Goal: Information Seeking & Learning: Check status

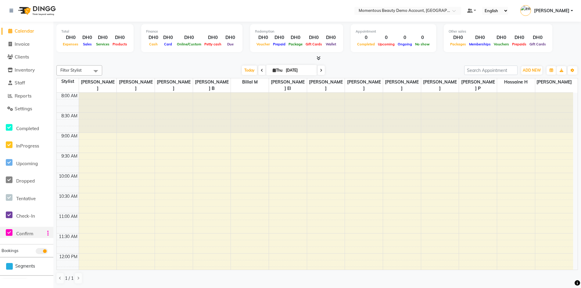
scroll to position [16, 0]
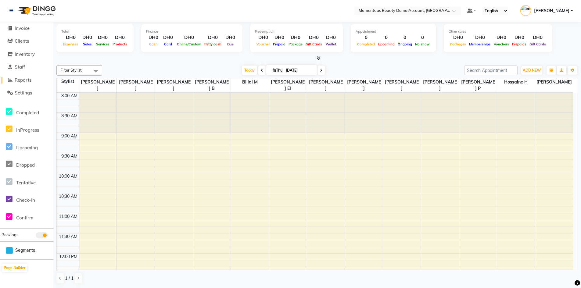
click at [20, 81] on span "Reports" at bounding box center [23, 80] width 17 height 6
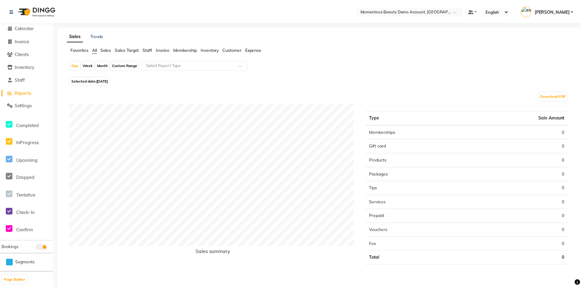
scroll to position [4, 0]
click at [105, 66] on div "Month" at bounding box center [103, 65] width 14 height 9
select select "9"
select select "2025"
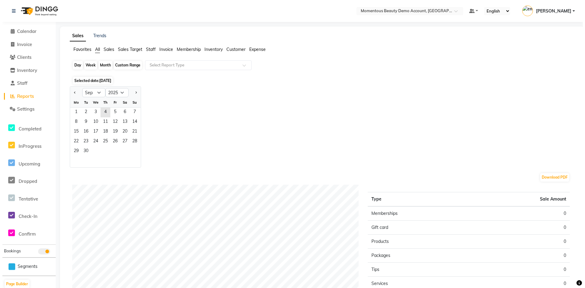
scroll to position [0, 0]
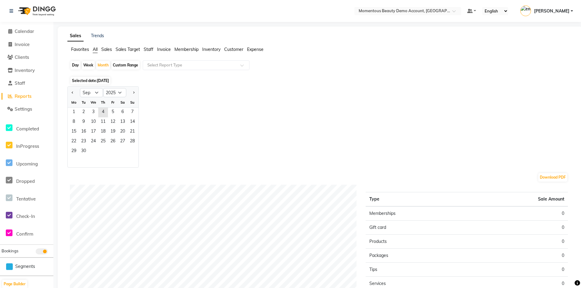
click at [123, 64] on div "Custom Range" at bounding box center [125, 65] width 28 height 9
select select "9"
select select "2025"
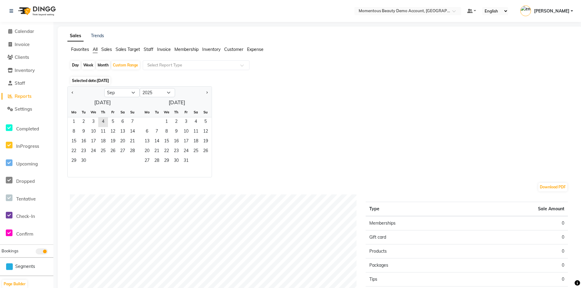
click at [293, 122] on div "Jan Feb Mar Apr May Jun [DATE] Aug Sep Oct Nov [DATE] 2016 2017 2018 2019 2020 …" at bounding box center [319, 131] width 505 height 91
click at [23, 83] on span "Staff" at bounding box center [20, 83] width 10 height 6
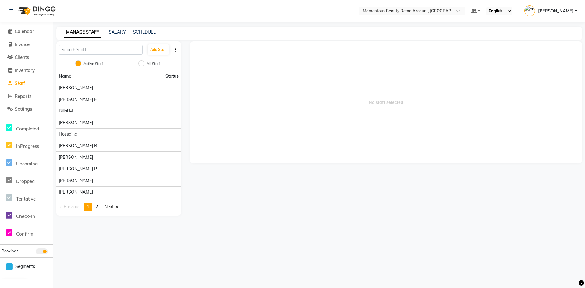
click at [31, 95] on span "Reports" at bounding box center [23, 96] width 17 height 6
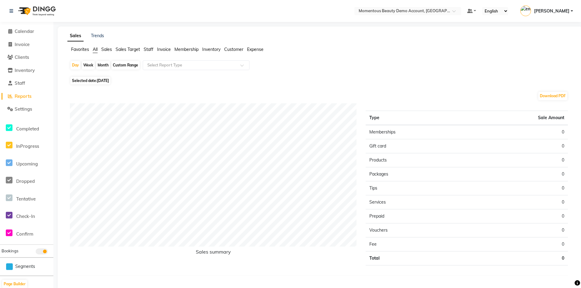
click at [149, 47] on span "Staff" at bounding box center [149, 49] width 10 height 5
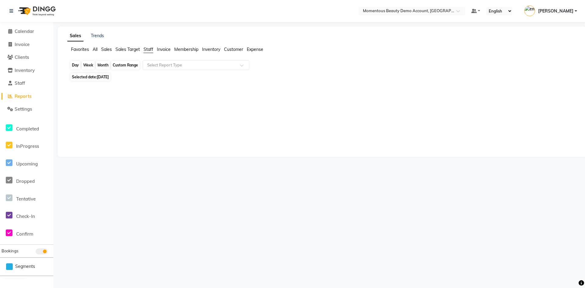
click at [77, 65] on div "Day" at bounding box center [75, 65] width 10 height 9
select select "9"
select select "2025"
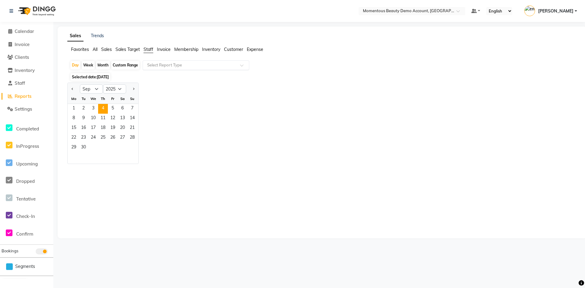
click at [165, 64] on input "text" at bounding box center [190, 65] width 88 height 6
click at [312, 85] on div "Jan Feb Mar Apr May Jun [DATE] Aug Sep Oct Nov [DATE] 2016 2017 2018 2019 2020 …" at bounding box center [322, 123] width 510 height 81
click at [244, 112] on div "Jan Feb Mar Apr May Jun [DATE] Aug Sep Oct Nov [DATE] 2016 2017 2018 2019 2020 …" at bounding box center [322, 123] width 510 height 81
click at [28, 108] on span "Settings" at bounding box center [23, 109] width 17 height 6
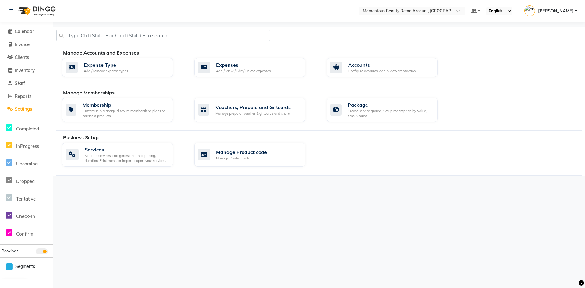
drag, startPoint x: 507, startPoint y: 43, endPoint x: 506, endPoint y: 49, distance: 6.1
click at [506, 44] on div at bounding box center [319, 38] width 535 height 16
